Goal: Information Seeking & Learning: Learn about a topic

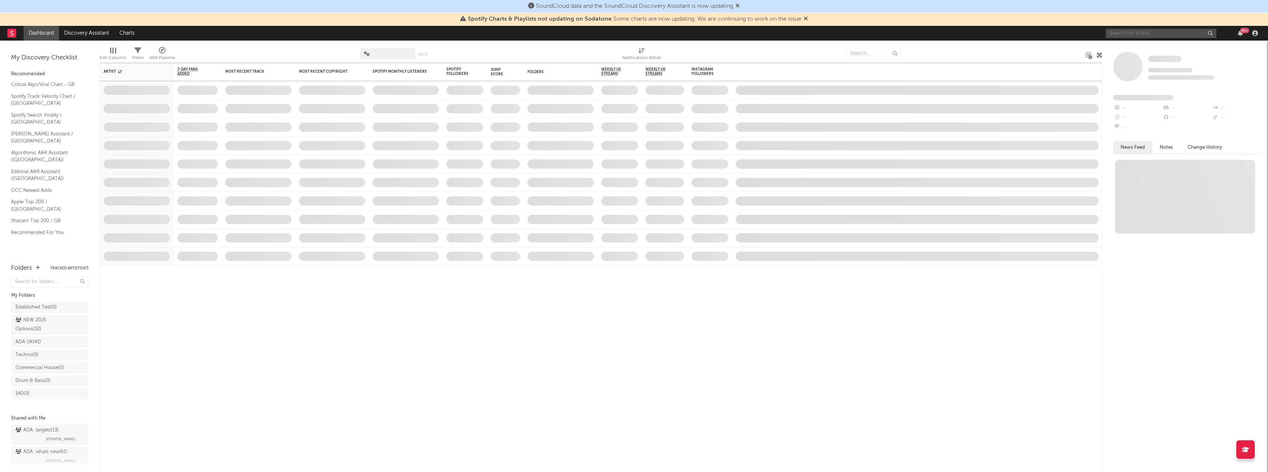
click at [1147, 36] on input "text" at bounding box center [1161, 33] width 111 height 9
paste input "oneheart"
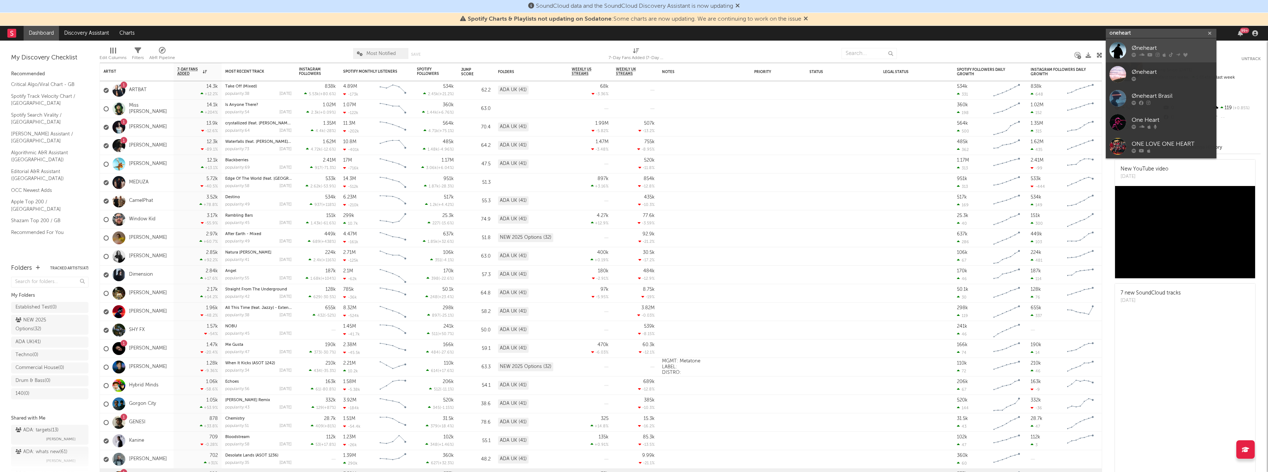
type input "oneheart"
click at [1152, 44] on div "Øneheart" at bounding box center [1172, 48] width 81 height 9
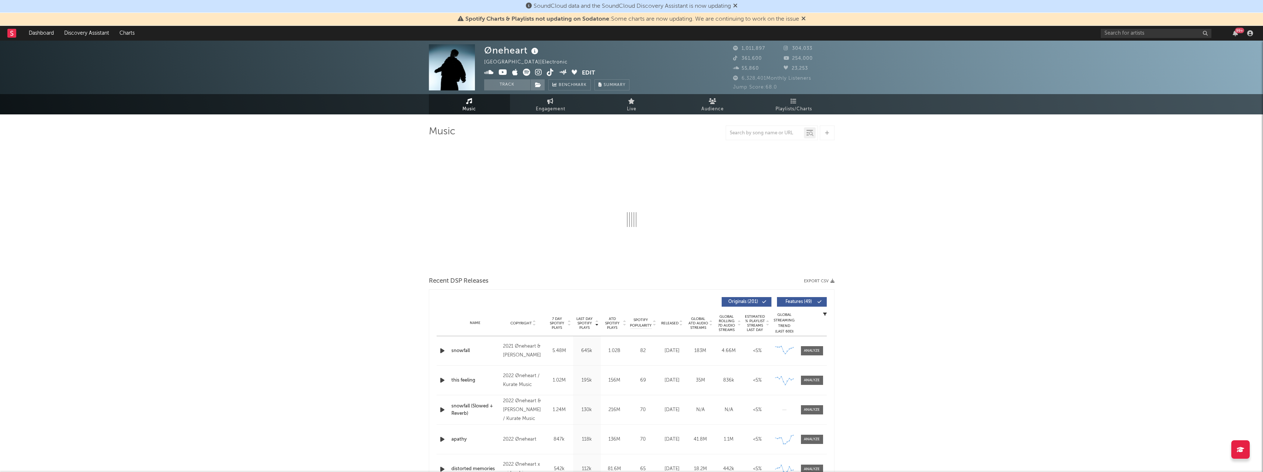
select select "6m"
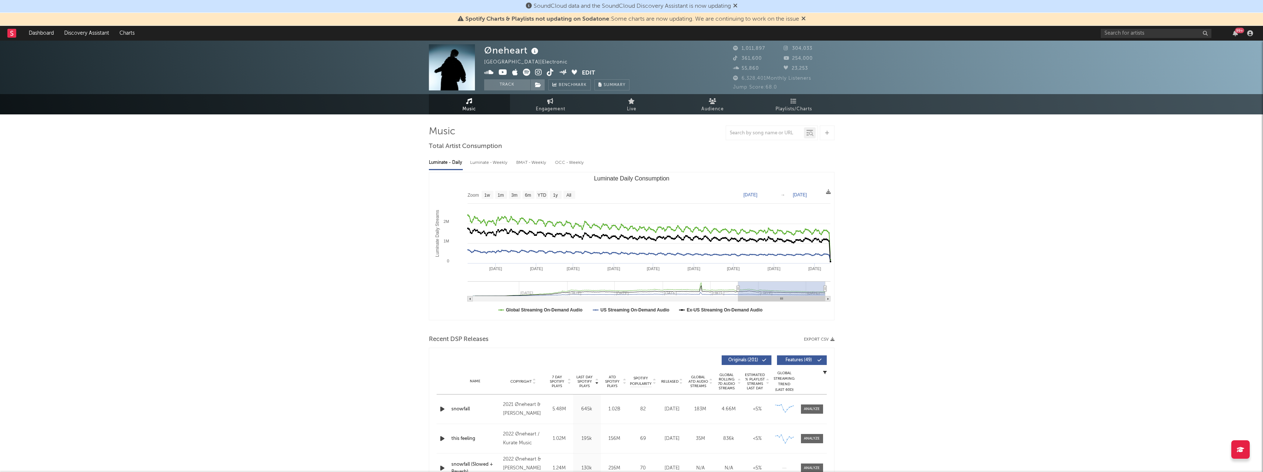
type input "[DATE]"
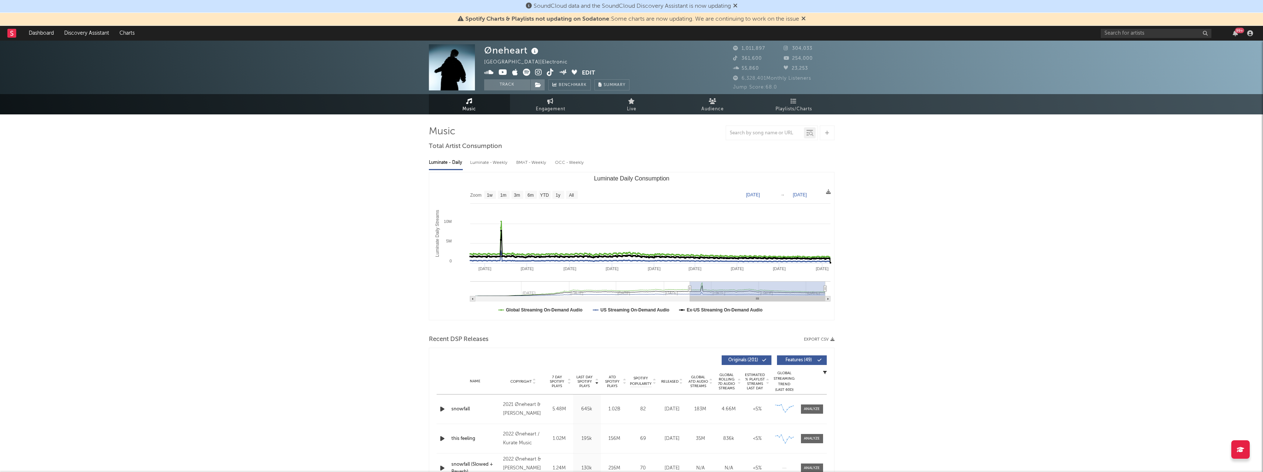
drag, startPoint x: 769, startPoint y: 289, endPoint x: 690, endPoint y: 289, distance: 79.3
click at [690, 289] on icon "Luminate Daily Consumption" at bounding box center [689, 289] width 3 height 6
